Goal: Information Seeking & Learning: Check status

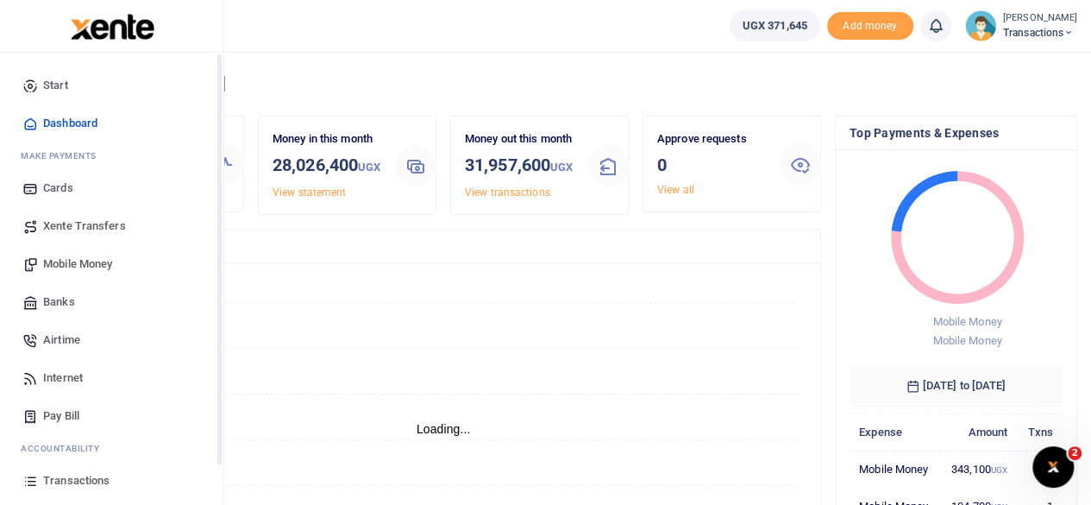
scroll to position [110, 0]
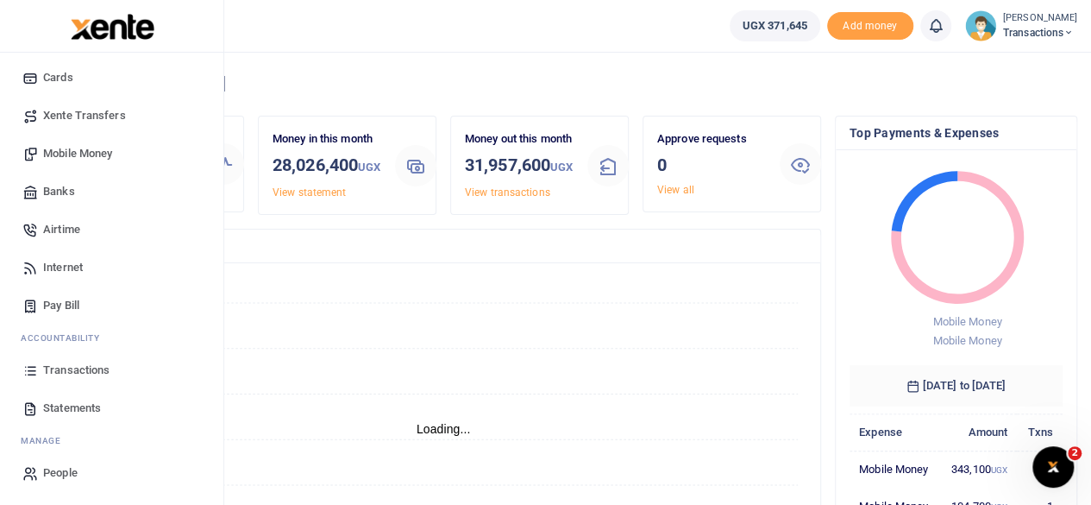
click at [62, 373] on span "Transactions" at bounding box center [76, 369] width 66 height 17
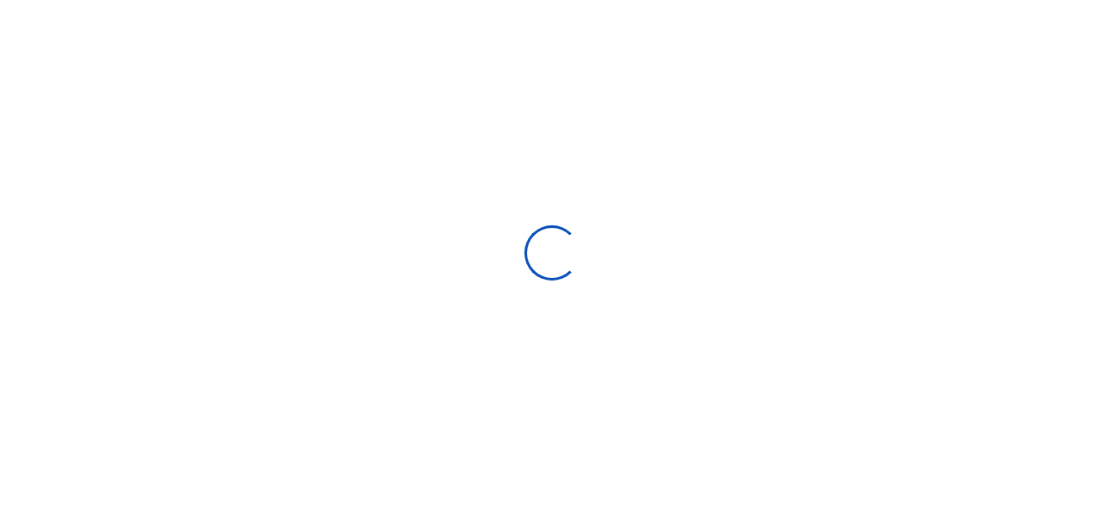
select select
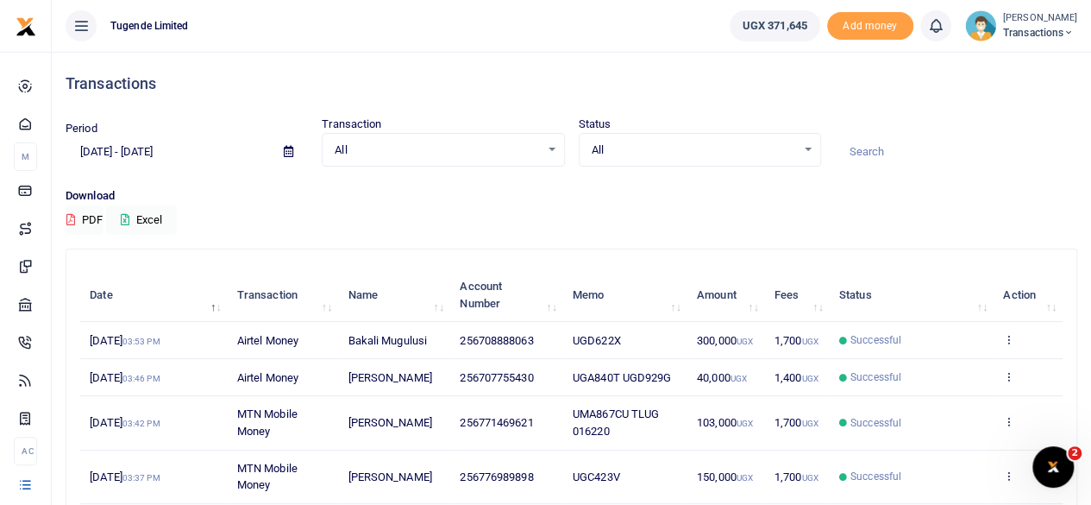
click at [293, 153] on icon at bounding box center [288, 151] width 9 height 11
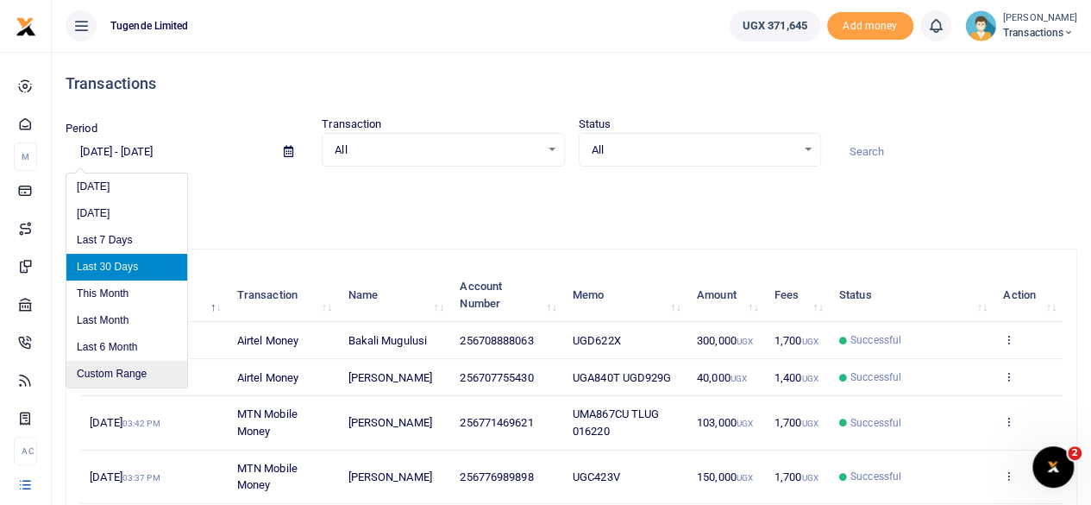
click at [110, 372] on li "Custom Range" at bounding box center [126, 374] width 121 height 27
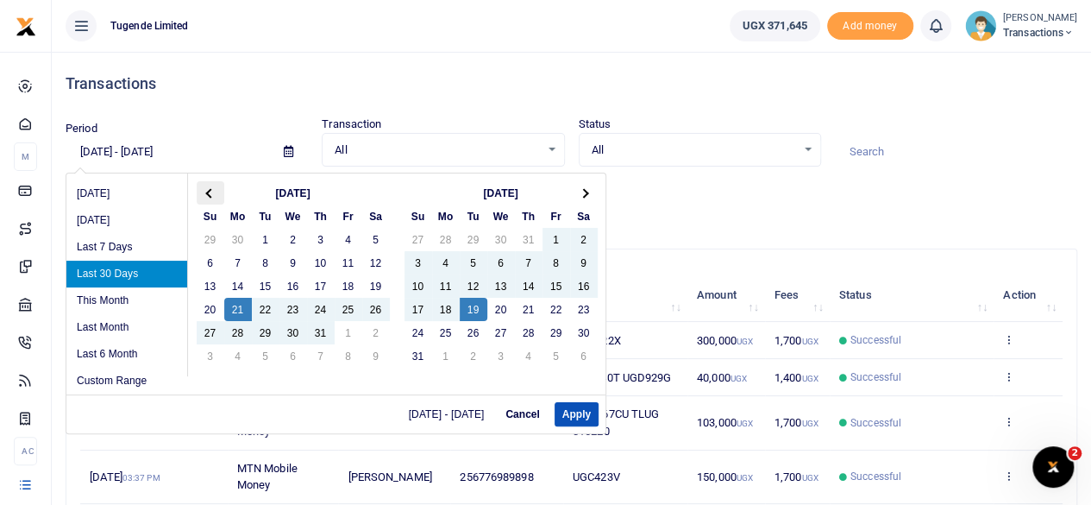
click at [207, 192] on span at bounding box center [209, 192] width 9 height 9
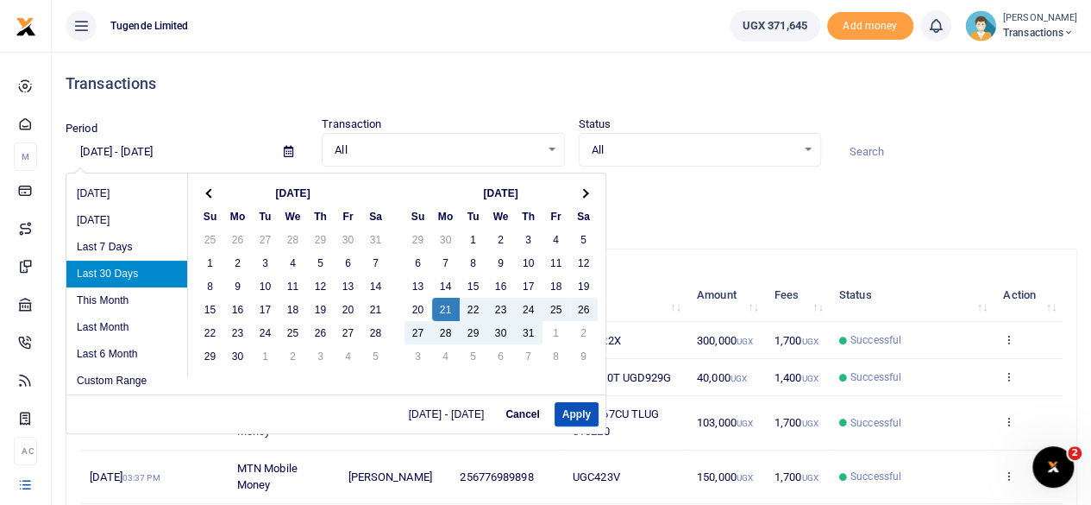
click at [207, 192] on span at bounding box center [209, 192] width 9 height 9
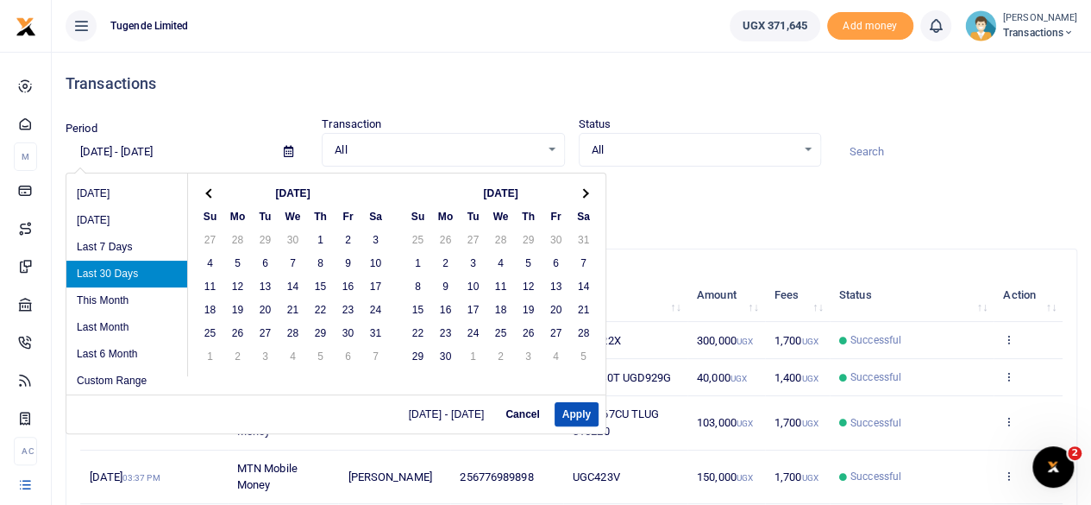
click at [207, 192] on span at bounding box center [209, 192] width 9 height 9
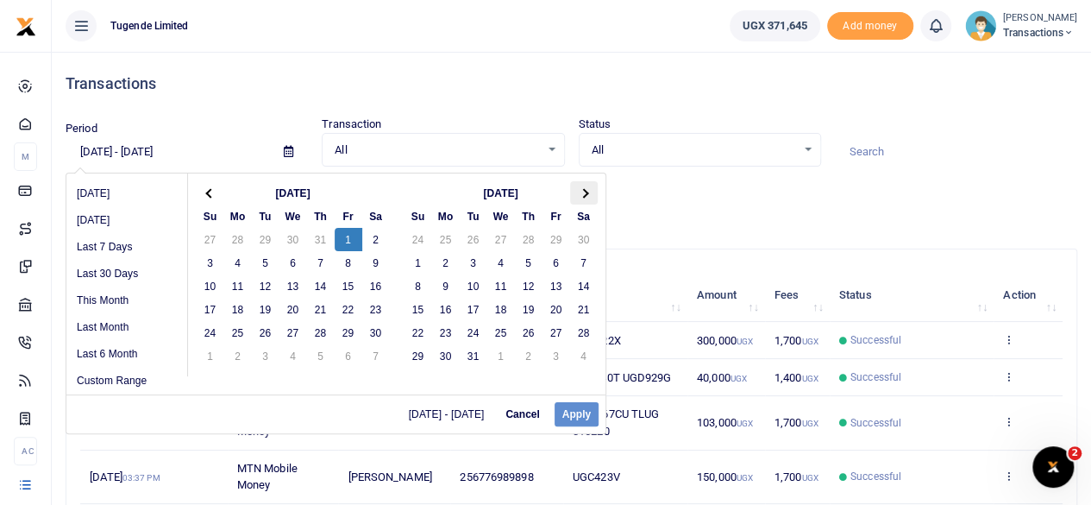
click at [588, 187] on th at bounding box center [584, 192] width 28 height 23
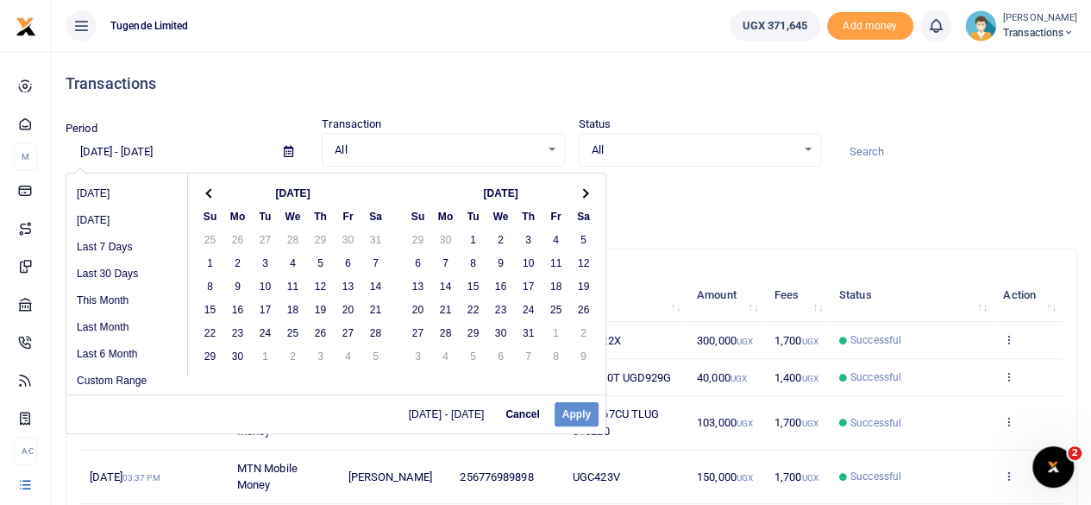
click at [588, 187] on th at bounding box center [584, 192] width 28 height 23
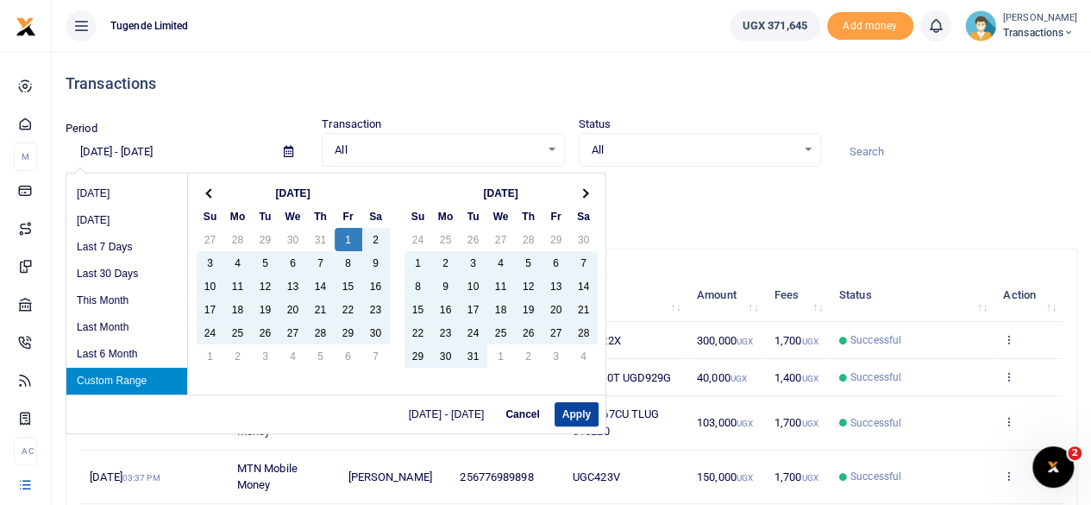
click at [568, 409] on button "Apply" at bounding box center [577, 414] width 44 height 24
type input "[DATE] - [DATE]"
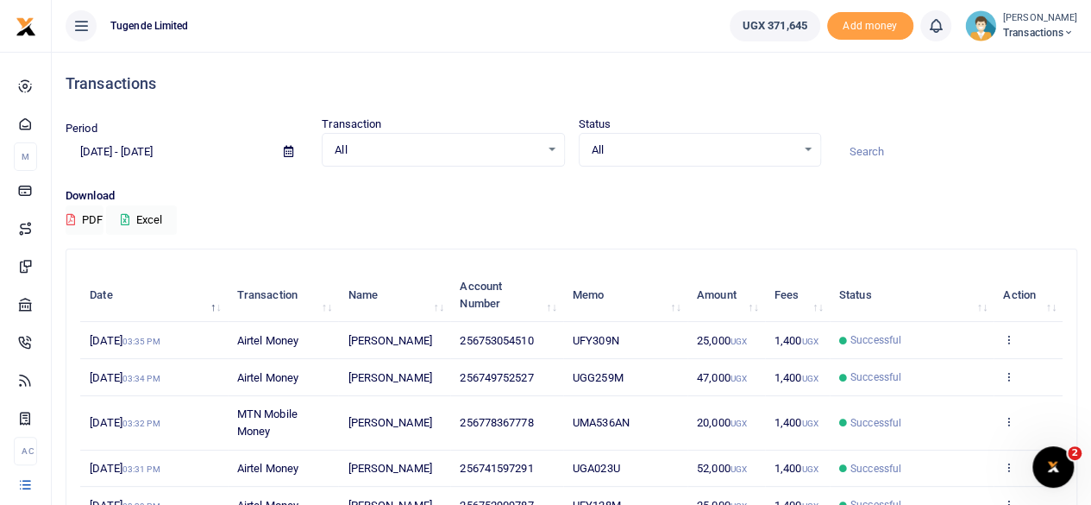
click at [895, 144] on input at bounding box center [956, 151] width 242 height 29
paste input "TLUG-011753"
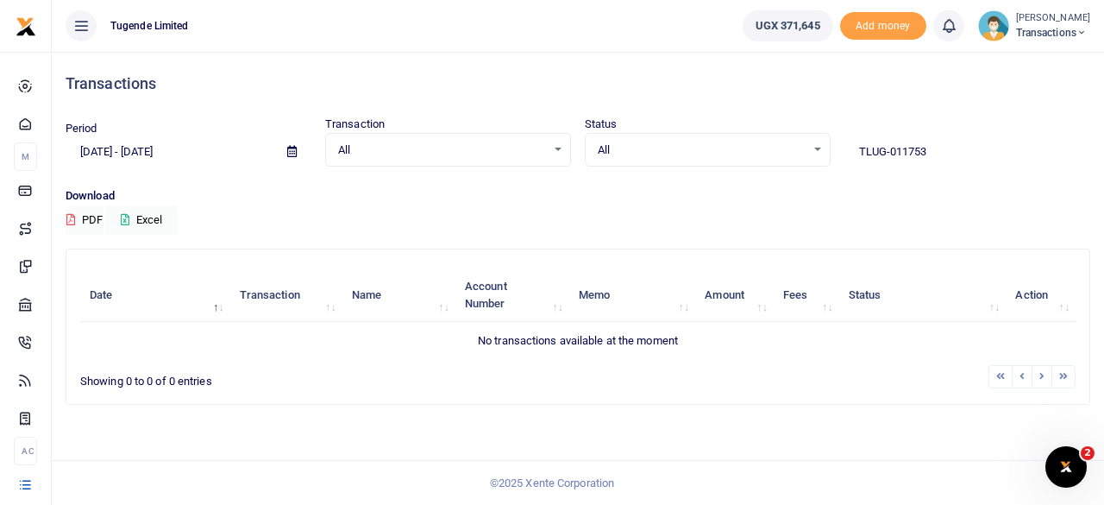
click at [887, 151] on input "TLUG-011753" at bounding box center [967, 151] width 246 height 29
type input "3"
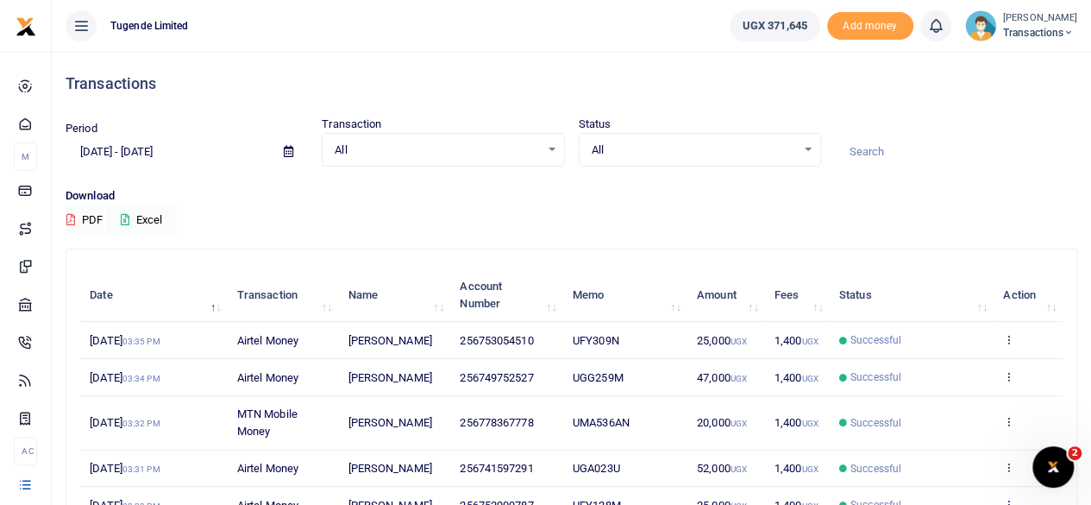
paste input "TLUG-011753"
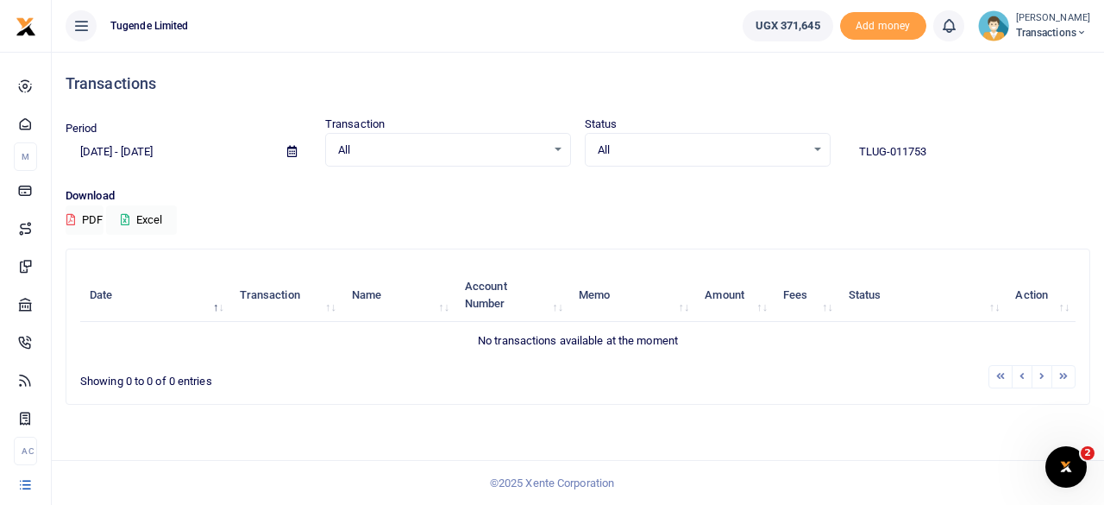
click at [888, 155] on input "TLUG-011753" at bounding box center [967, 151] width 246 height 29
type input "TLUG011753"
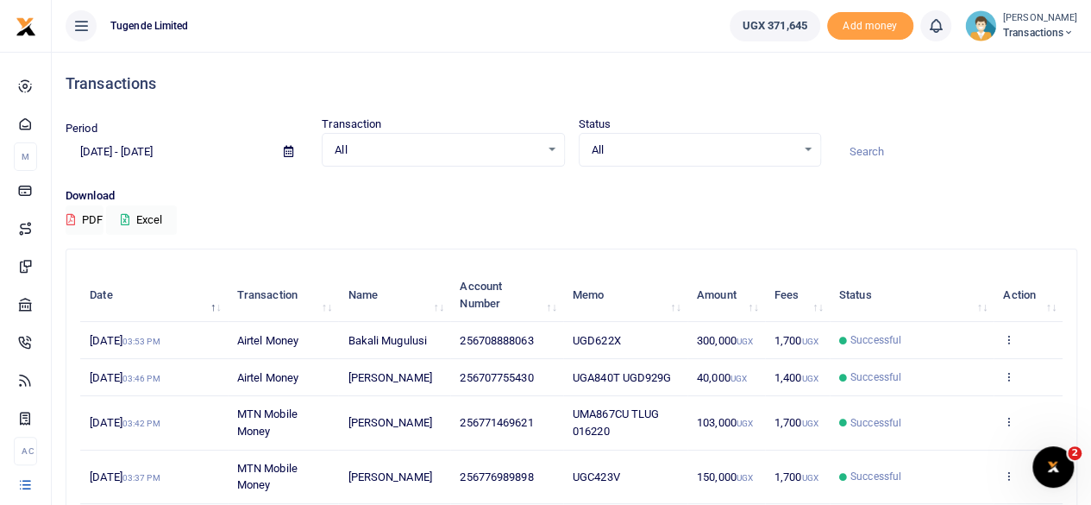
click at [285, 147] on icon at bounding box center [288, 151] width 9 height 11
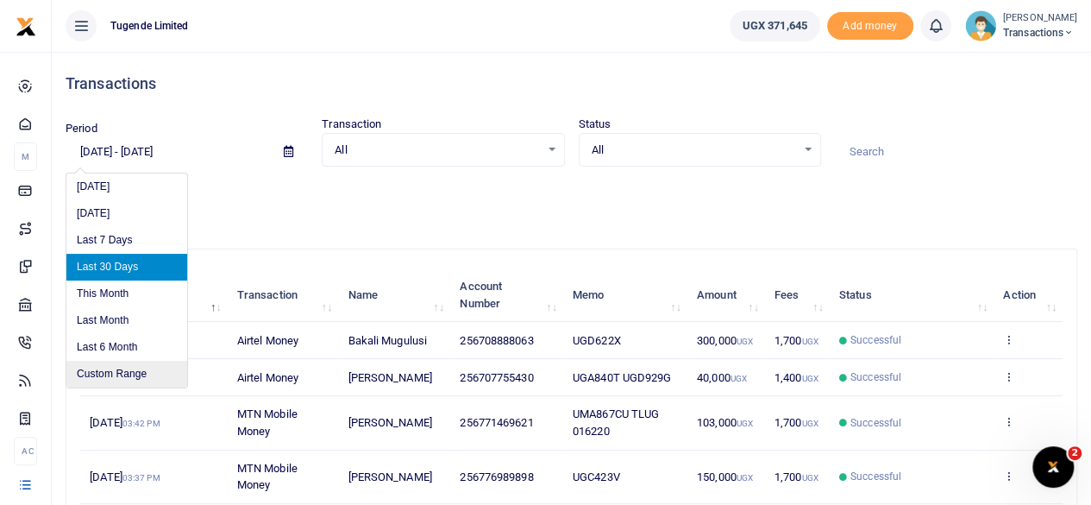
click at [106, 368] on li "Custom Range" at bounding box center [126, 374] width 121 height 27
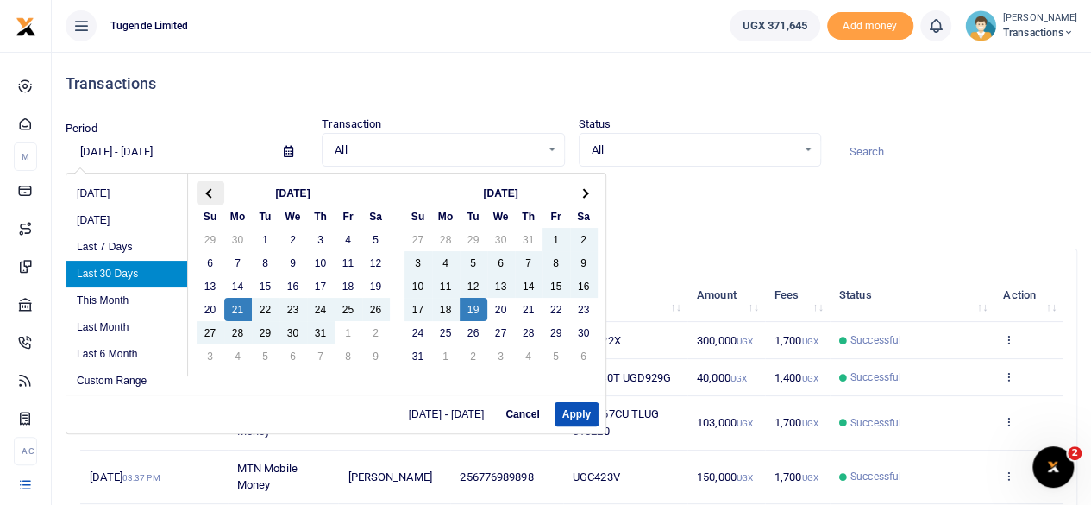
click at [205, 185] on th at bounding box center [211, 192] width 28 height 23
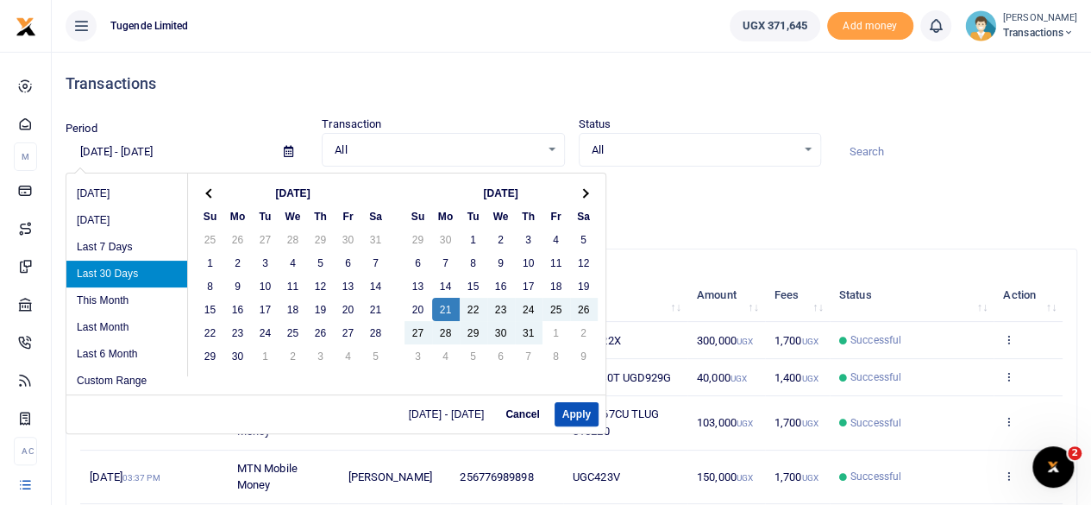
click at [205, 185] on th at bounding box center [211, 192] width 28 height 23
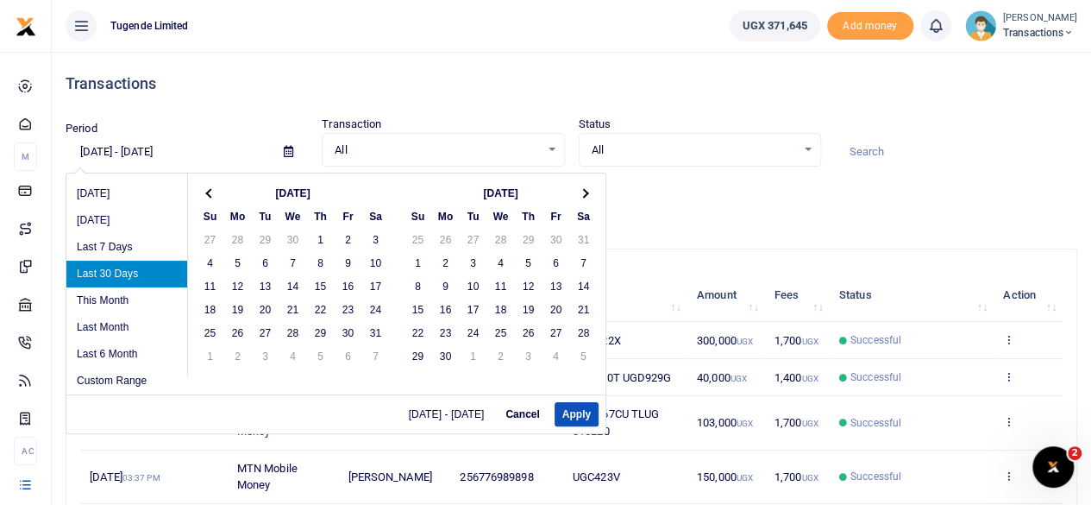
click at [205, 185] on th at bounding box center [211, 192] width 28 height 23
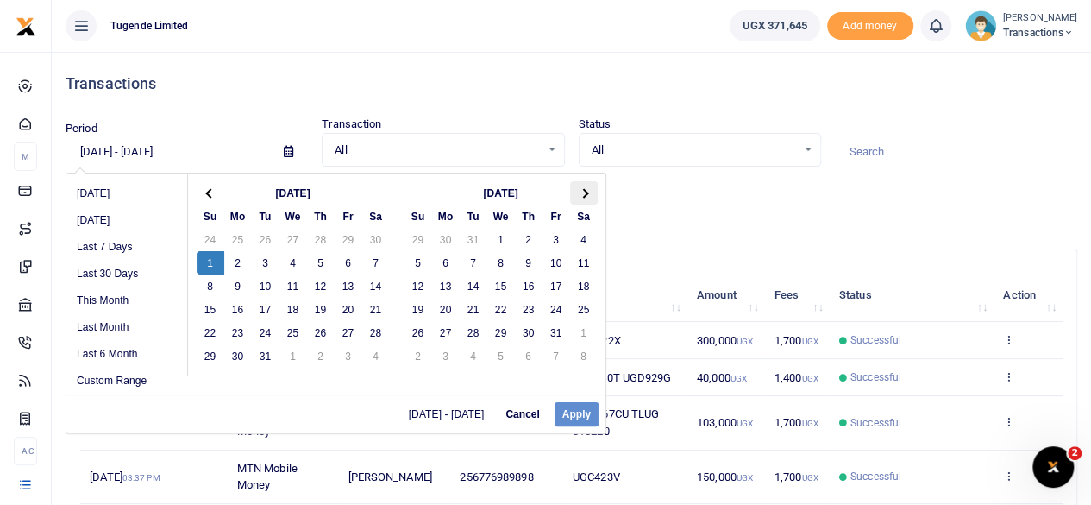
click at [580, 191] on span at bounding box center [583, 192] width 9 height 9
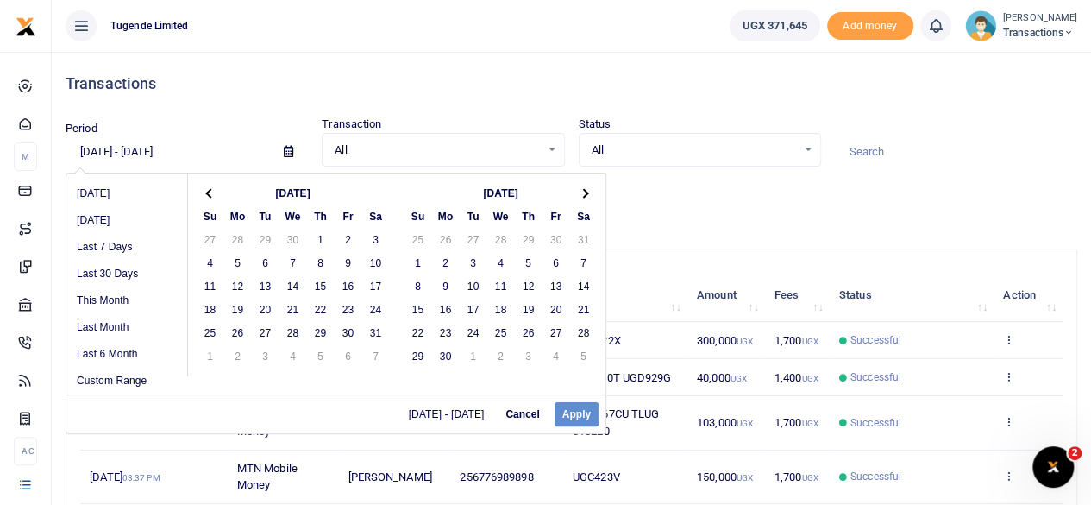
click at [580, 191] on span at bounding box center [583, 192] width 9 height 9
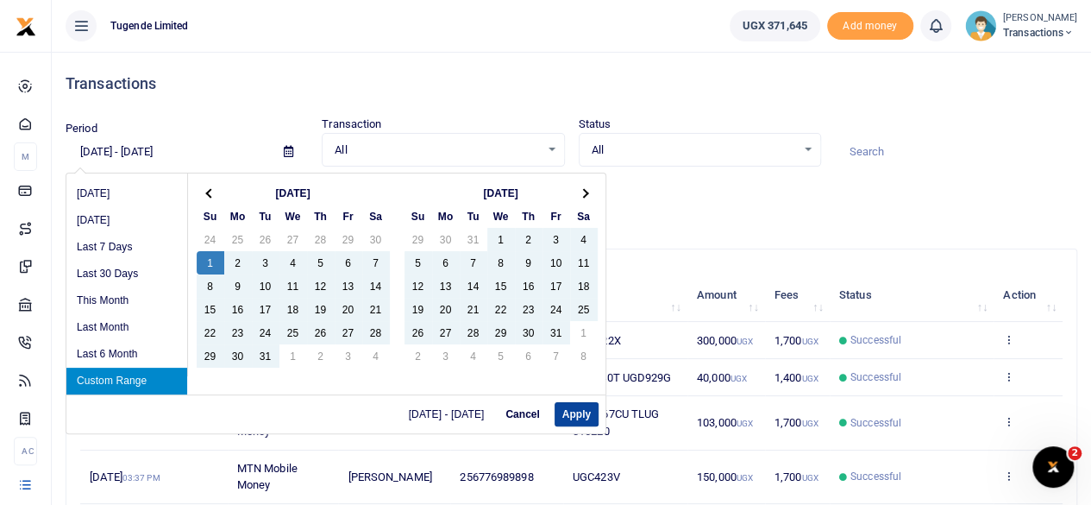
click at [561, 405] on button "Apply" at bounding box center [577, 414] width 44 height 24
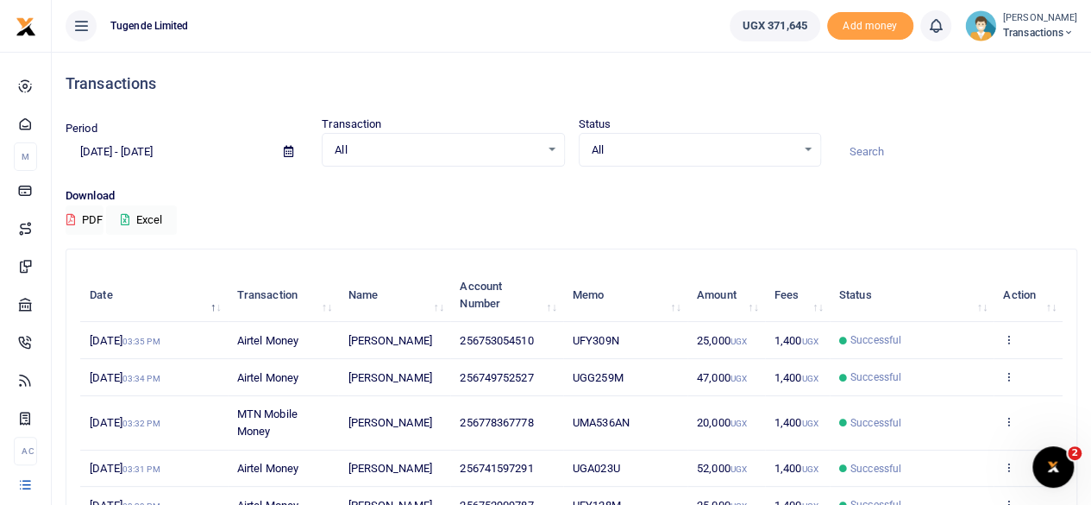
click at [878, 150] on input at bounding box center [956, 151] width 242 height 29
click at [288, 155] on icon at bounding box center [288, 151] width 9 height 11
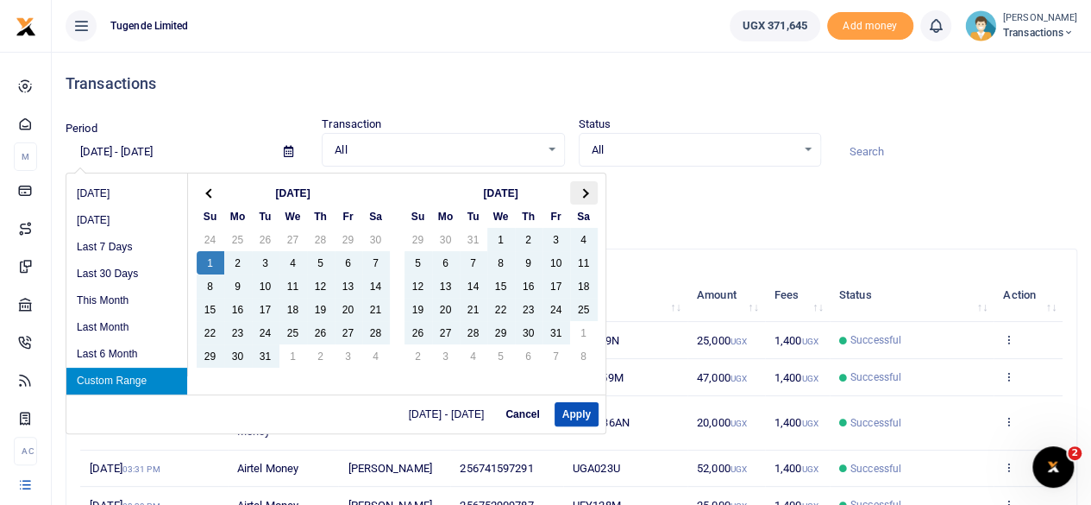
click at [570, 190] on th at bounding box center [584, 192] width 28 height 23
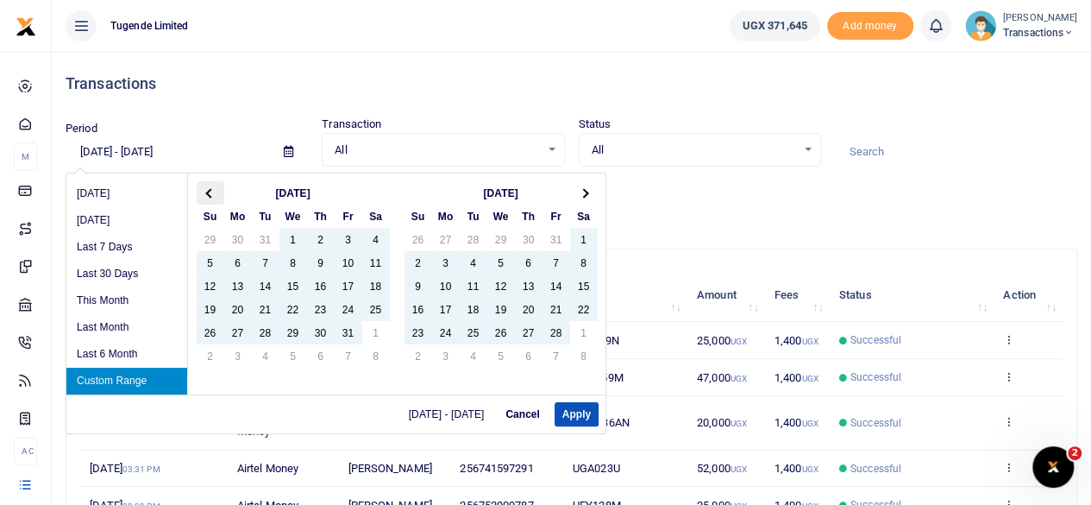
click at [210, 189] on span at bounding box center [209, 192] width 9 height 9
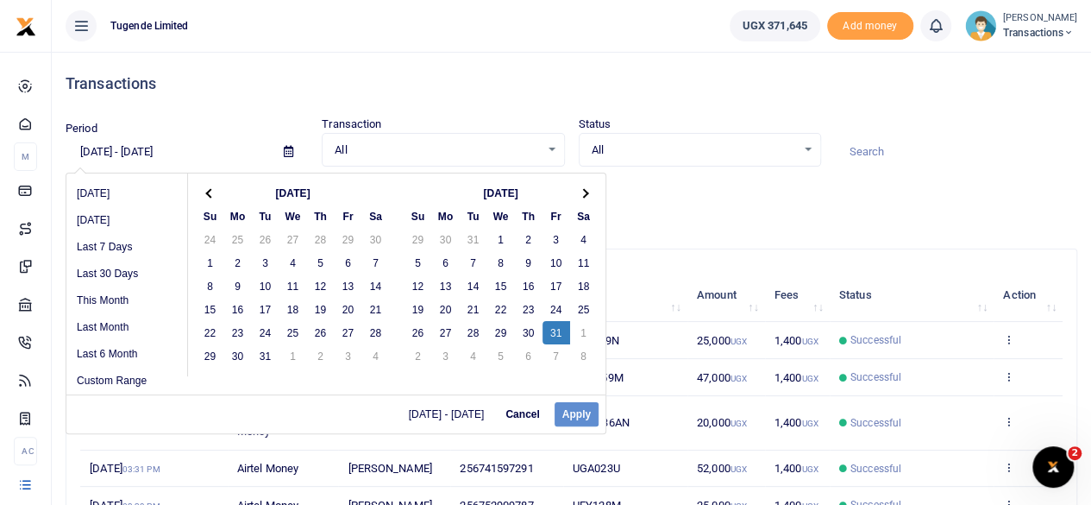
click at [574, 409] on div "12/01/2024 - 12/31/2024 Cancel Apply" at bounding box center [335, 413] width 539 height 39
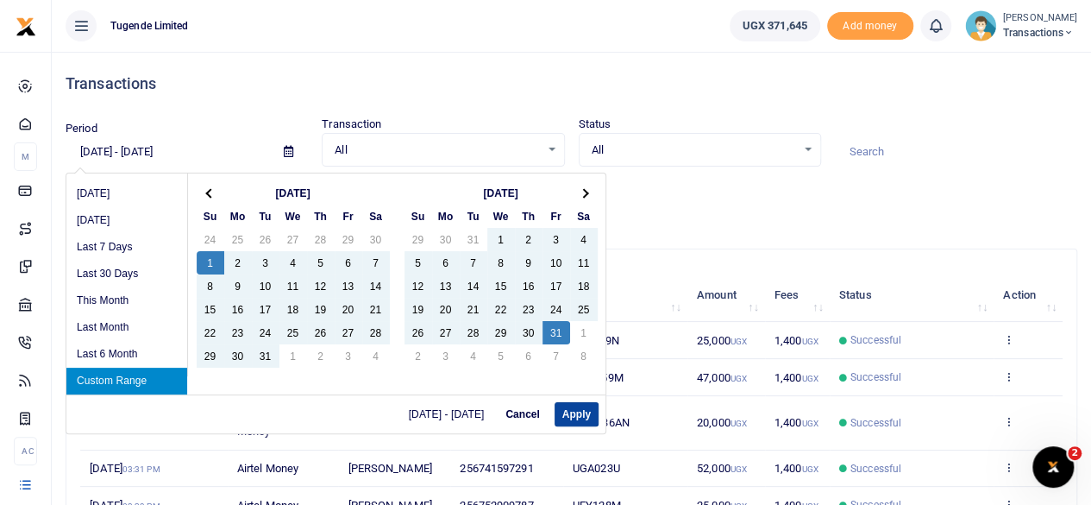
click at [576, 413] on button "Apply" at bounding box center [577, 414] width 44 height 24
type input "12/01/2024 - 01/31/2025"
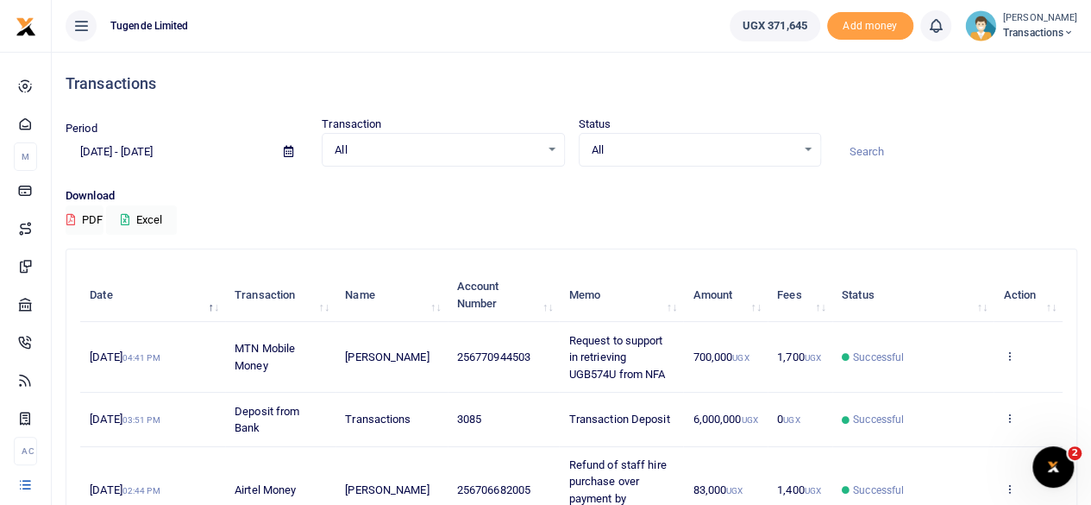
click at [875, 155] on input at bounding box center [956, 151] width 242 height 29
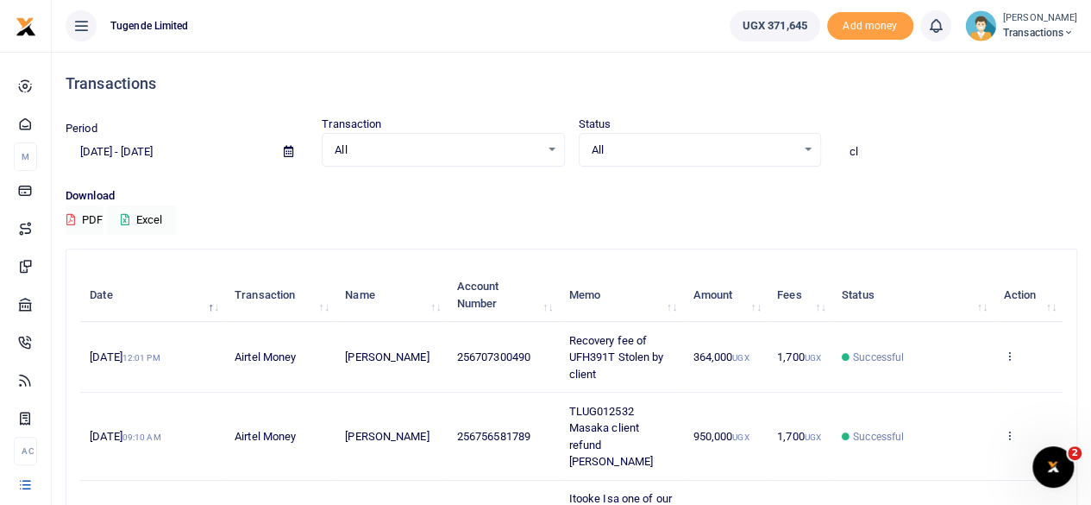
type input "c"
click at [143, 210] on button "Excel" at bounding box center [141, 219] width 71 height 29
click at [888, 145] on input "client" at bounding box center [956, 151] width 242 height 29
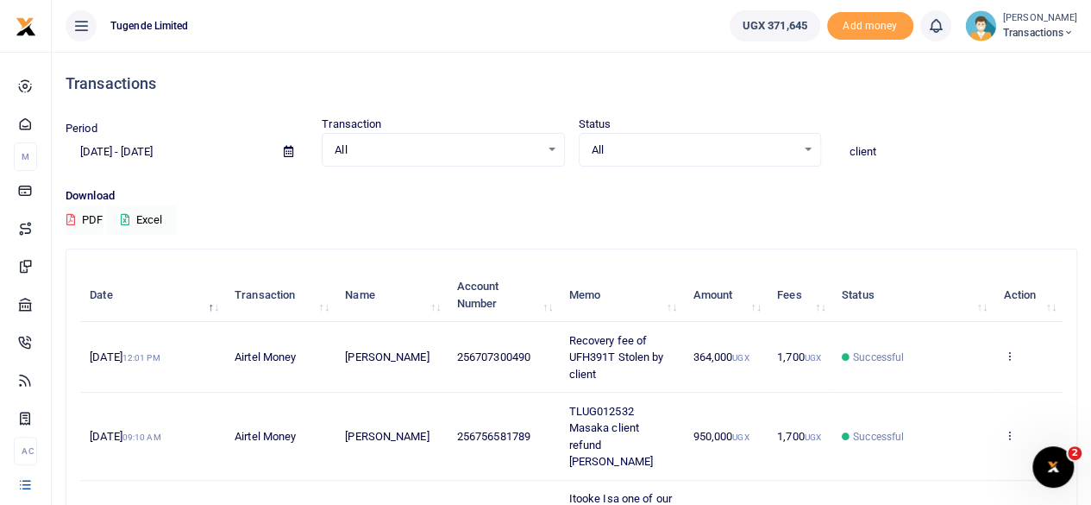
paste input "TLUG011753 Client refund for down Deposi"
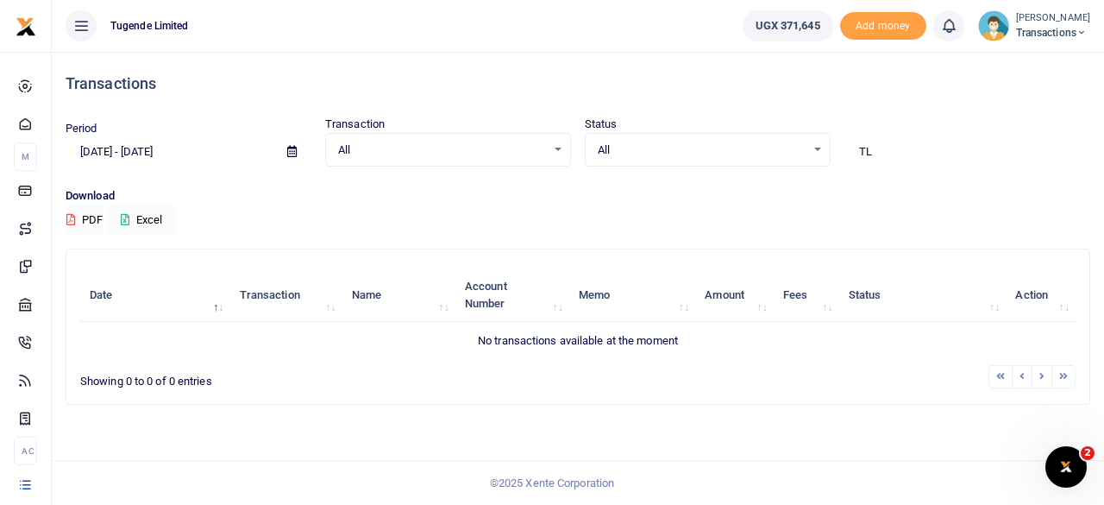
type input "T"
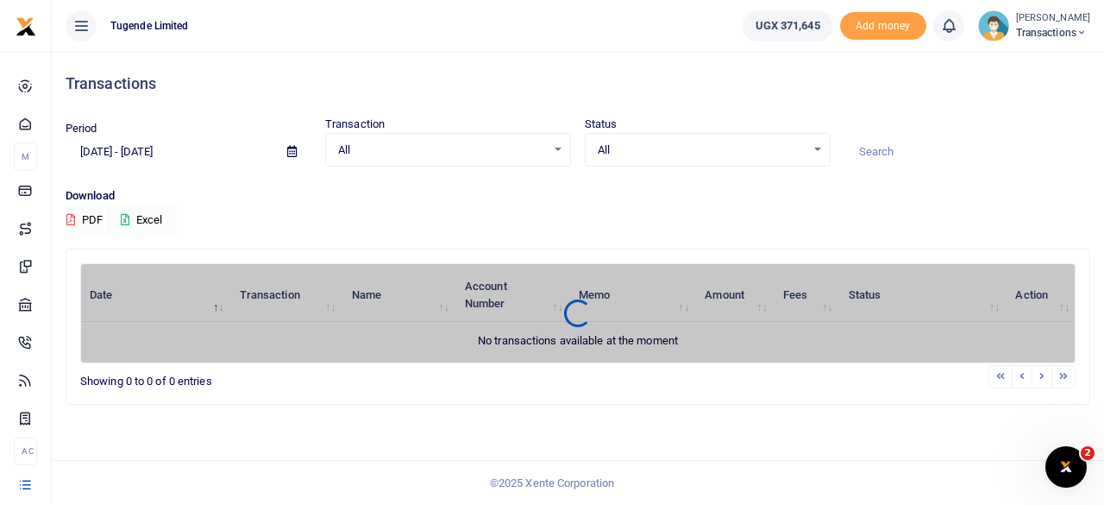
paste input "TLUG011753"
type input "TLUG011753"
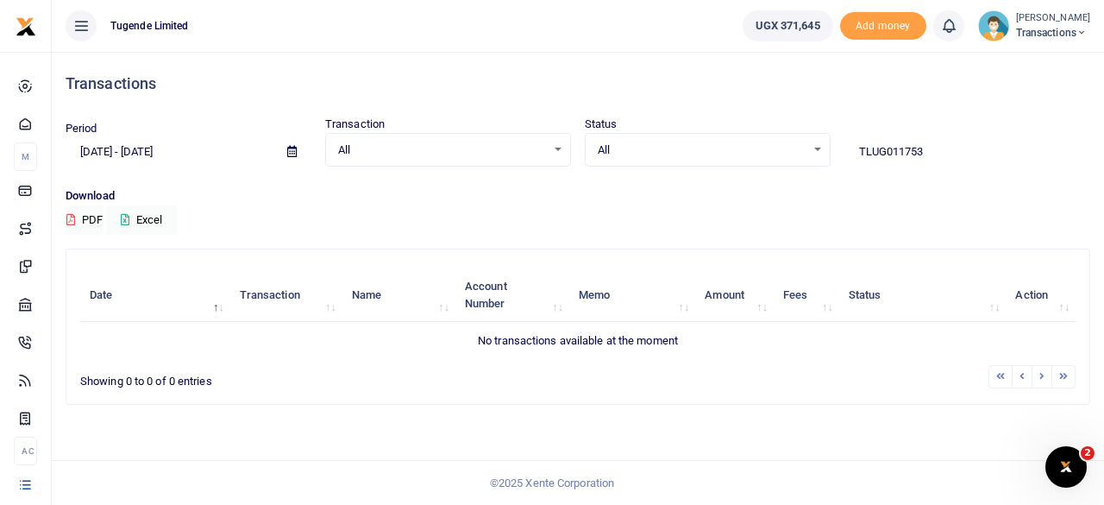
click at [289, 152] on icon at bounding box center [291, 151] width 9 height 11
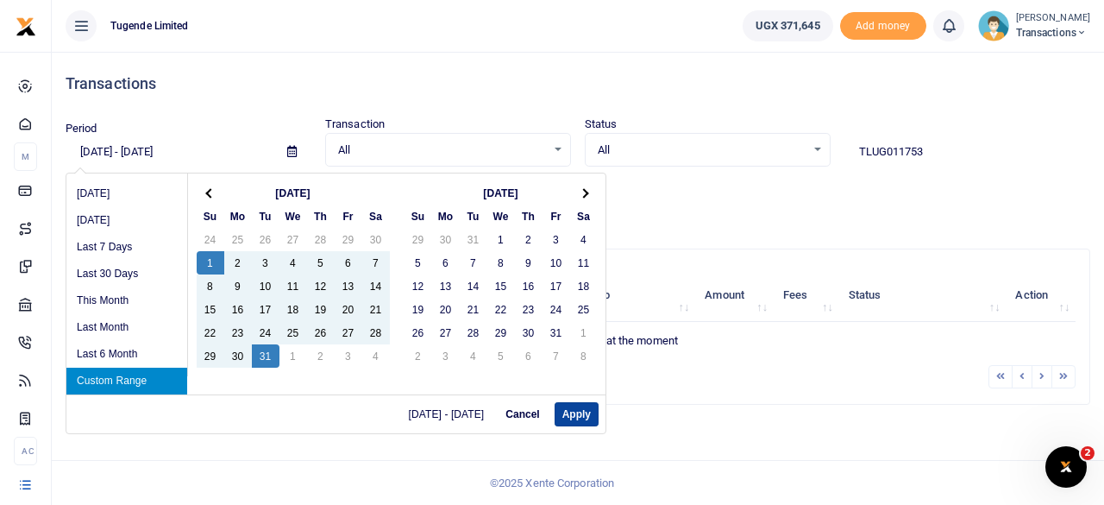
click at [569, 418] on button "Apply" at bounding box center [577, 414] width 44 height 24
type input "12/01/2024 - 12/31/2024"
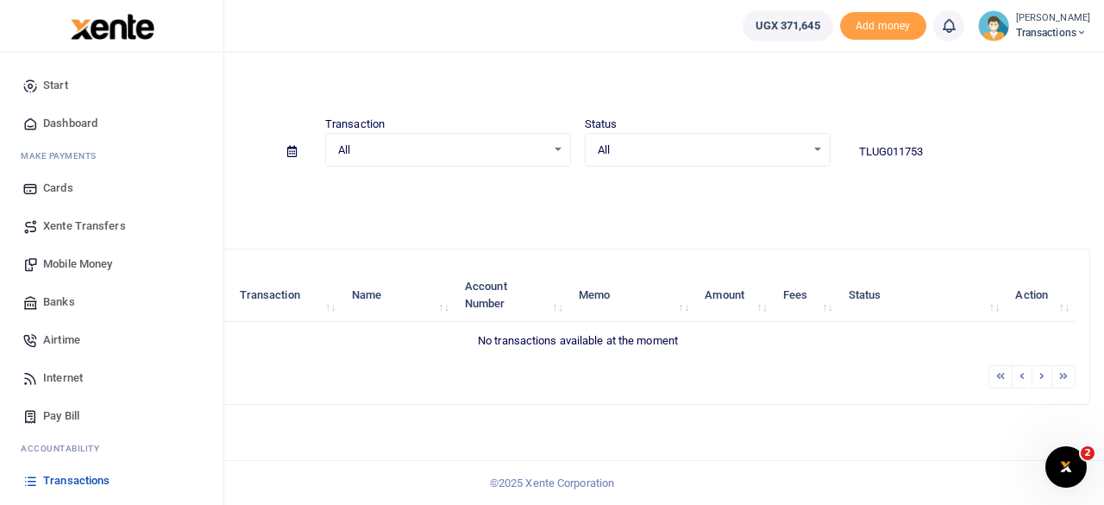
click at [71, 480] on span "Transactions" at bounding box center [76, 480] width 66 height 17
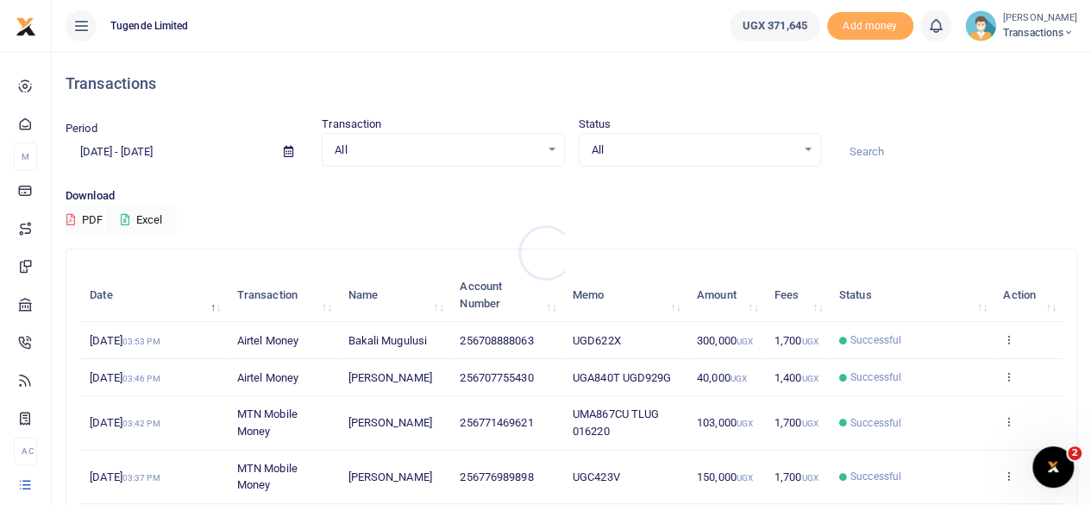
click at [288, 147] on div at bounding box center [545, 252] width 1091 height 505
click at [288, 147] on icon at bounding box center [288, 151] width 9 height 11
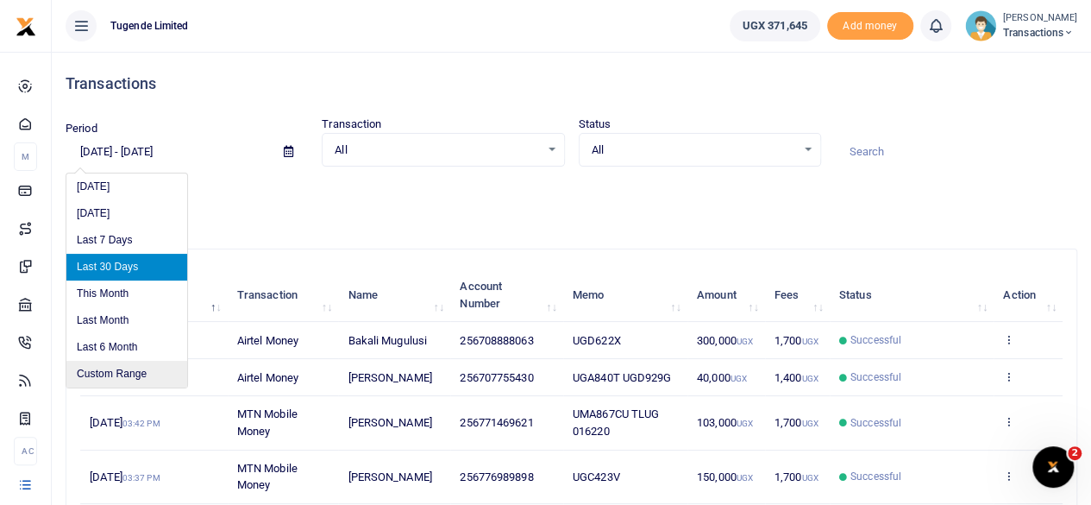
click at [104, 373] on li "Custom Range" at bounding box center [126, 374] width 121 height 27
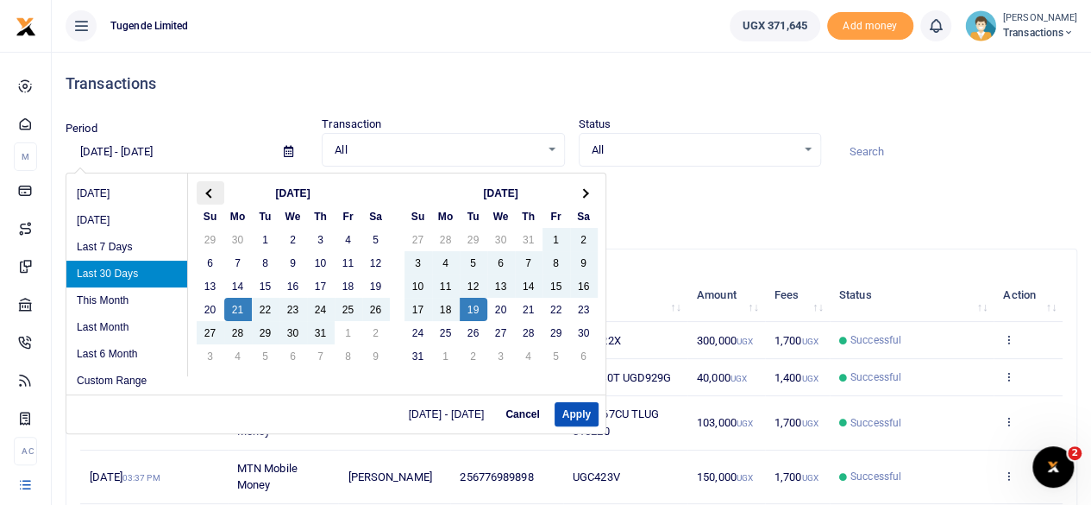
click at [209, 182] on th at bounding box center [211, 192] width 28 height 23
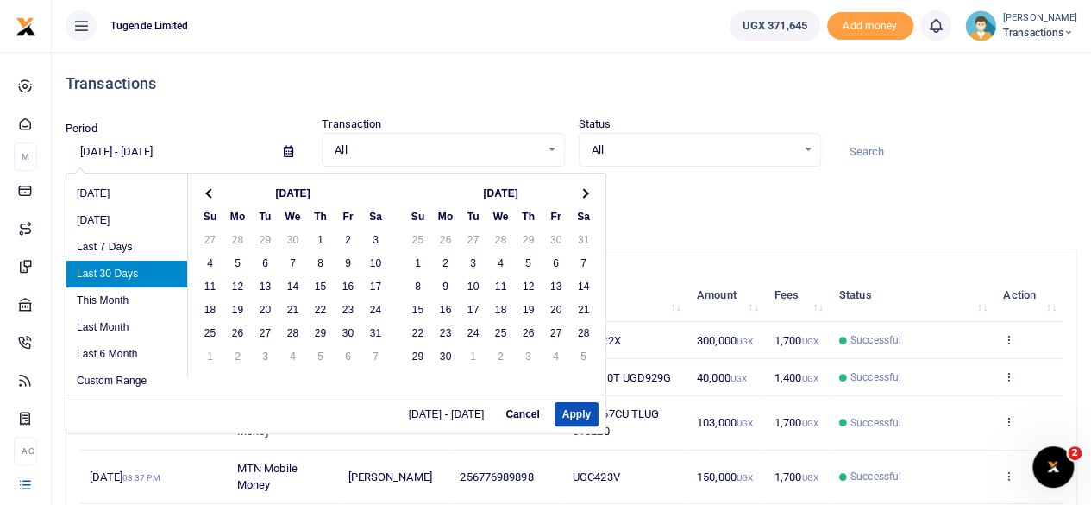
click at [209, 182] on th at bounding box center [211, 192] width 28 height 23
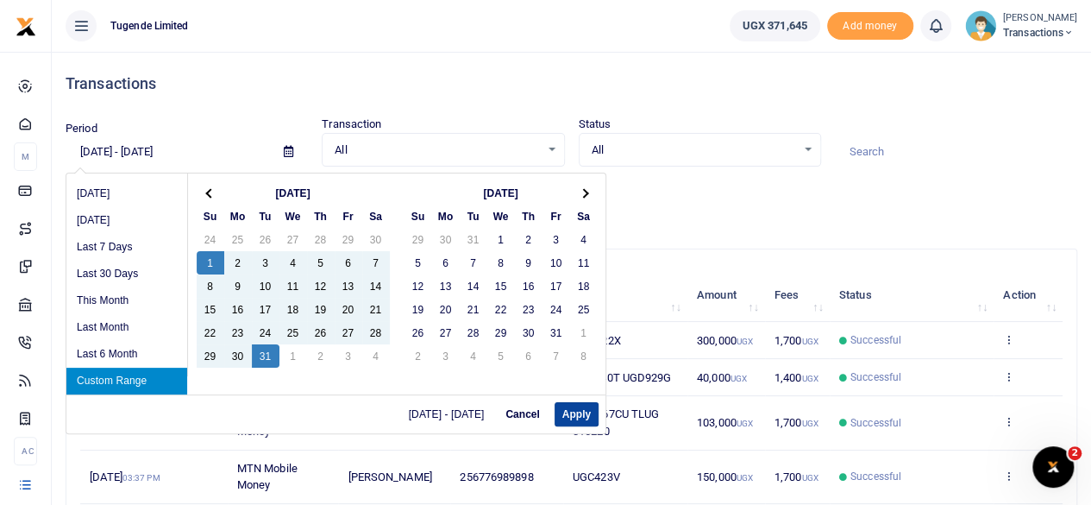
click at [562, 411] on button "Apply" at bounding box center [577, 414] width 44 height 24
type input "12/01/2024 - 12/31/2024"
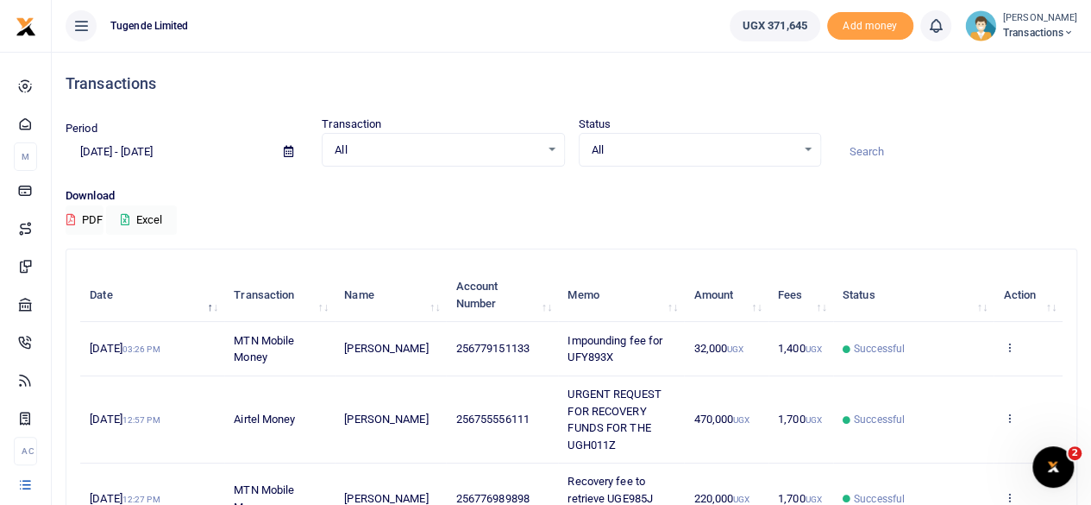
click at [867, 153] on input at bounding box center [956, 151] width 242 height 29
paste input "TLUG011753"
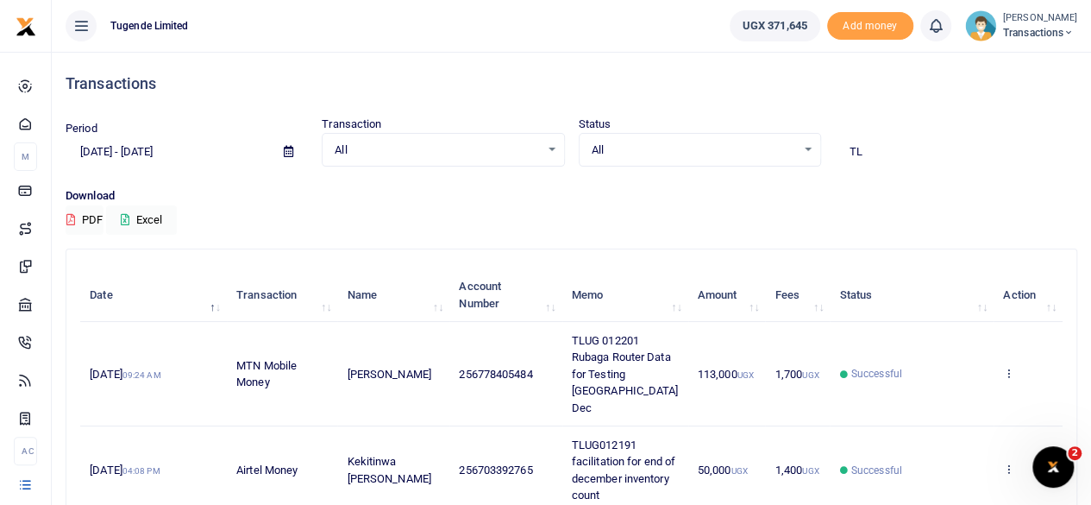
type input "T"
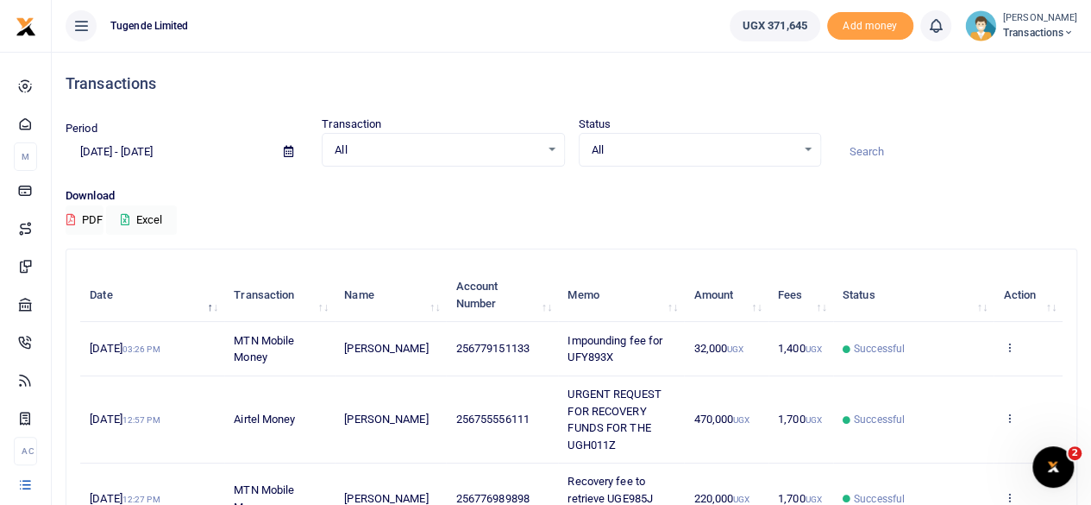
paste input "Denis Bisegerwa"
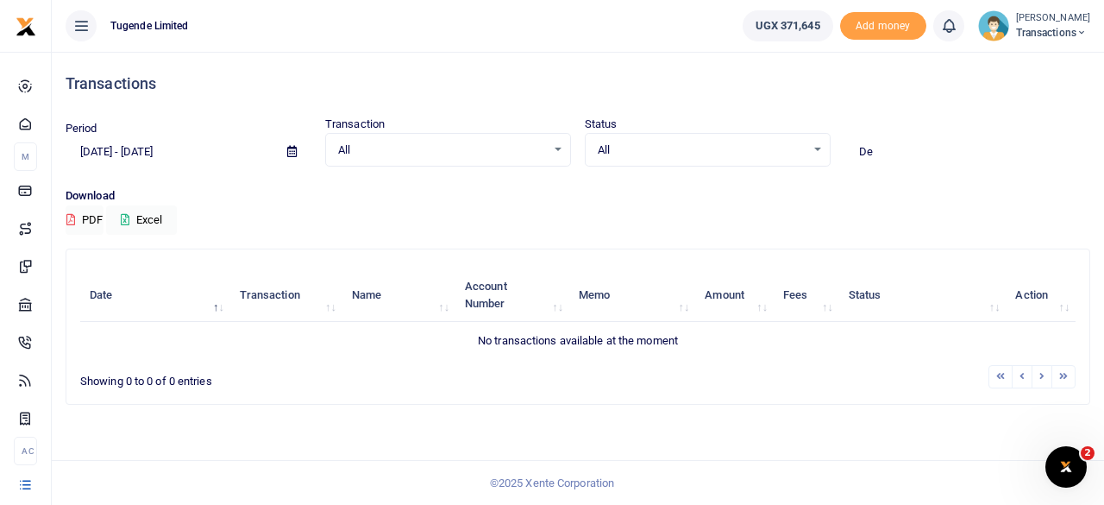
type input "D"
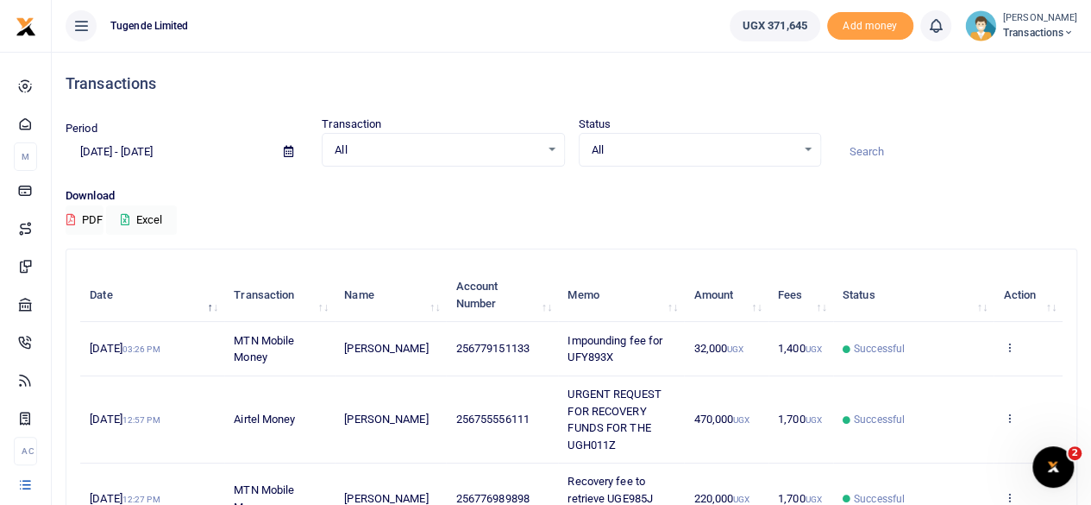
click at [288, 149] on icon at bounding box center [288, 151] width 9 height 11
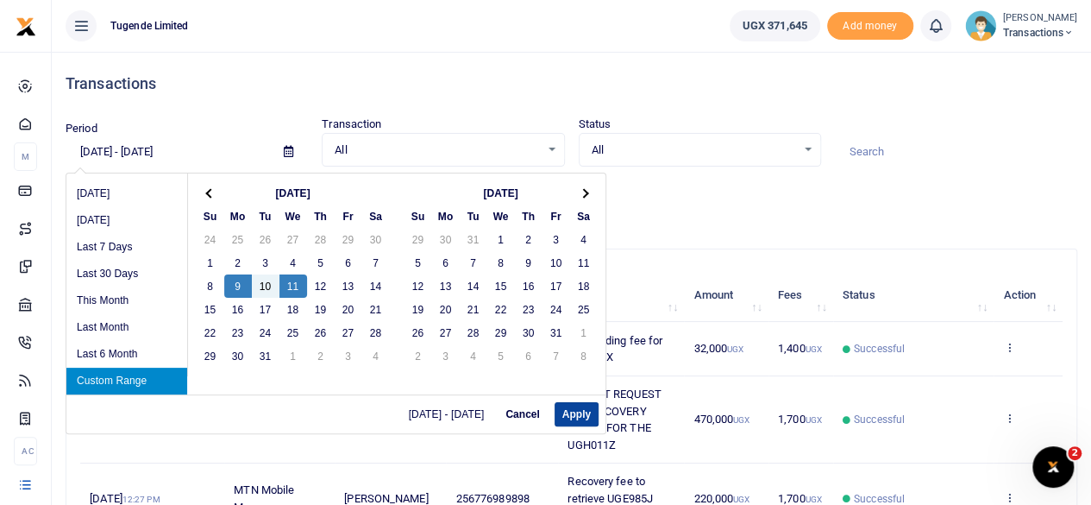
click at [570, 420] on button "Apply" at bounding box center [577, 414] width 44 height 24
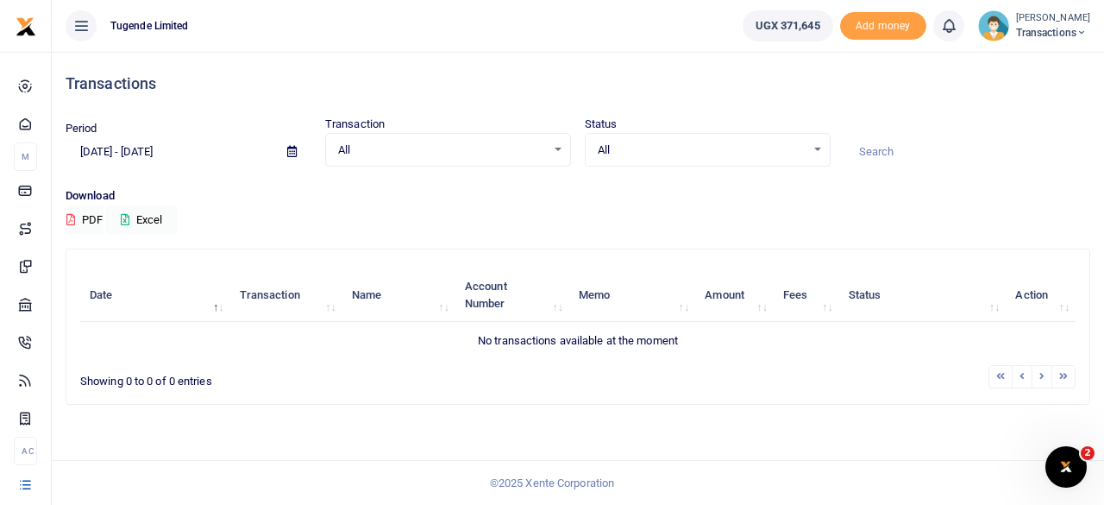
click at [292, 151] on icon at bounding box center [291, 151] width 9 height 11
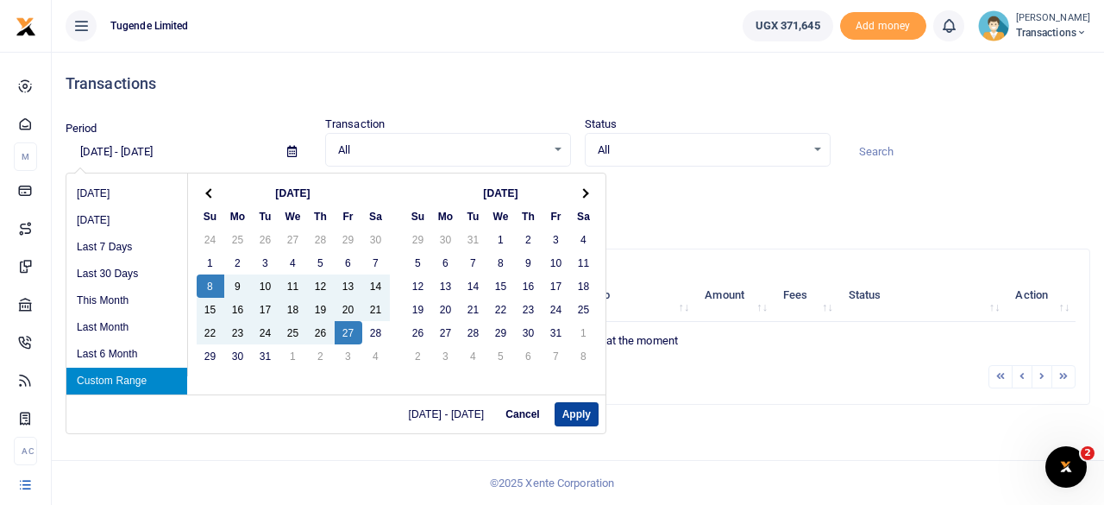
click at [566, 417] on button "Apply" at bounding box center [577, 414] width 44 height 24
type input "12/08/2024 - 12/27/2024"
